Goal: Download file/media

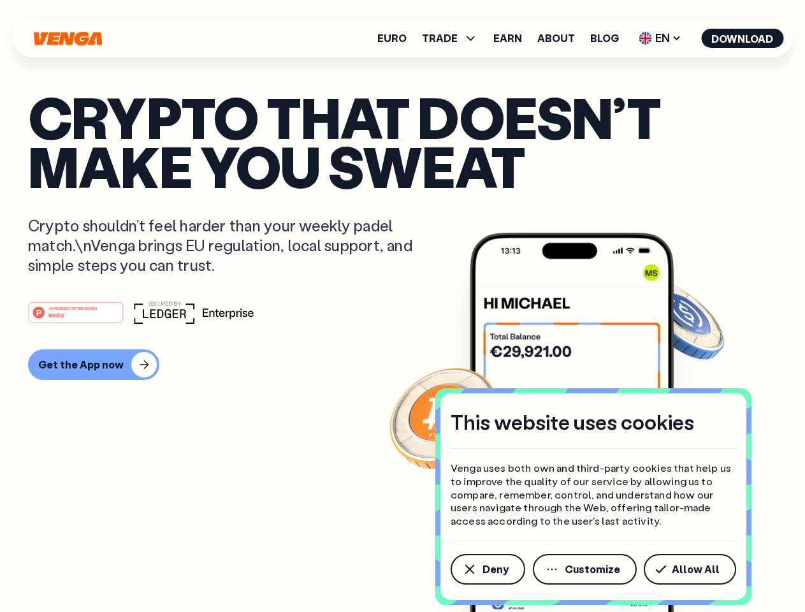
click at [402, 306] on div "#1 PRODUCT OF THE MONTH Web3" at bounding box center [402, 312] width 749 height 23
click at [487, 569] on span "Deny" at bounding box center [495, 569] width 26 height 10
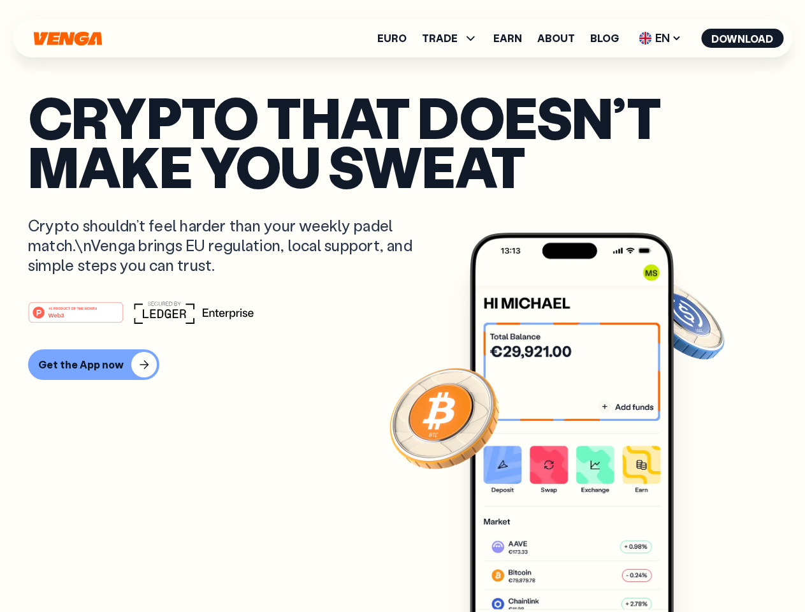
click at [586, 569] on img at bounding box center [572, 446] width 204 height 427
click at [692, 569] on article "Crypto that doesn’t make you sweat Crypto shouldn’t feel harder than your weekl…" at bounding box center [402, 331] width 749 height 478
click at [454, 38] on span "TRADE" at bounding box center [440, 38] width 36 height 10
click at [660, 38] on span "EN" at bounding box center [660, 38] width 52 height 20
click at [742, 38] on button "Download" at bounding box center [742, 38] width 82 height 19
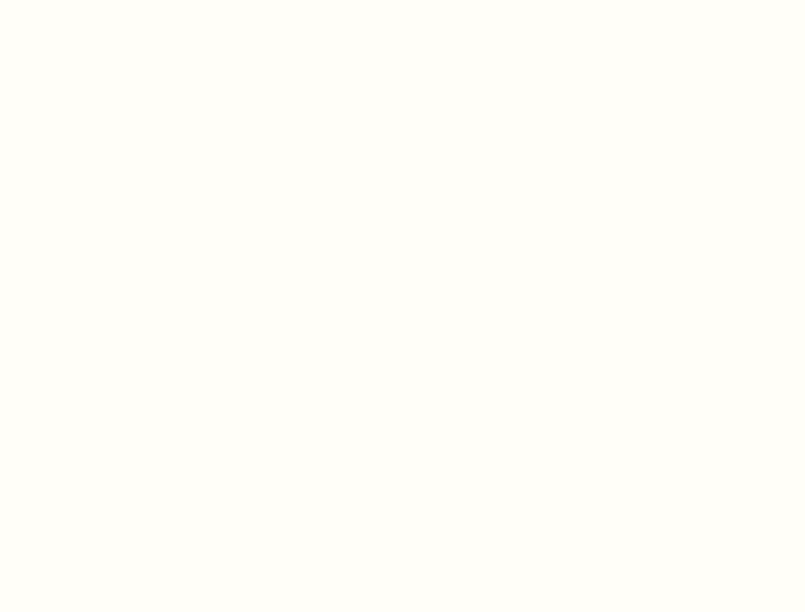
click at [402, 0] on html "This website uses cookies Venga uses both own and third-party cookies that help…" at bounding box center [402, 0] width 805 height 0
click at [92, 0] on html "This website uses cookies Venga uses both own and third-party cookies that help…" at bounding box center [402, 0] width 805 height 0
click at [78, 0] on html "This website uses cookies Venga uses both own and third-party cookies that help…" at bounding box center [402, 0] width 805 height 0
